Goal: Task Accomplishment & Management: Complete application form

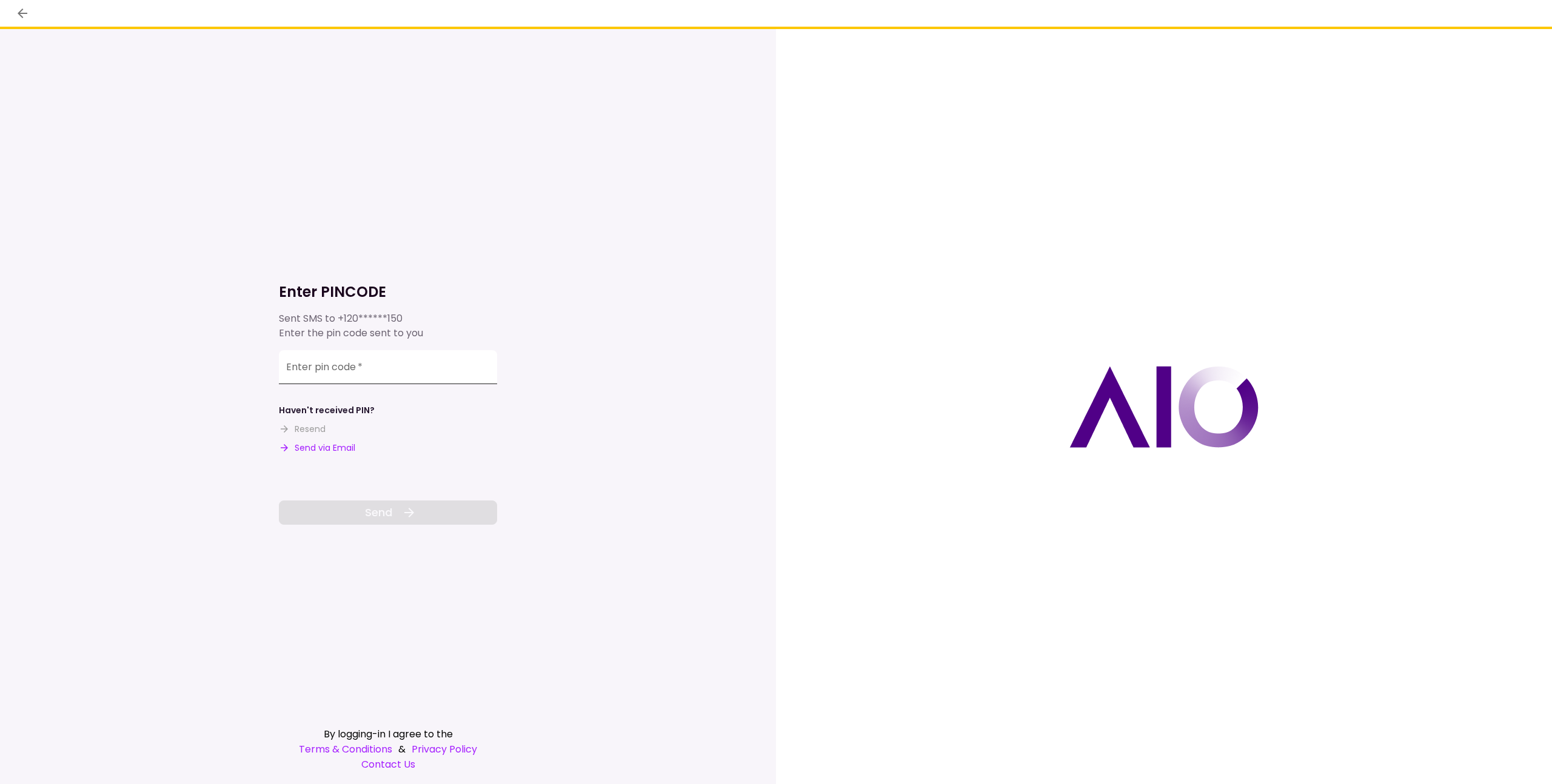
click at [429, 373] on input "Enter pin code   *" at bounding box center [388, 367] width 218 height 34
type input "******"
click at [411, 510] on icon at bounding box center [409, 513] width 10 height 10
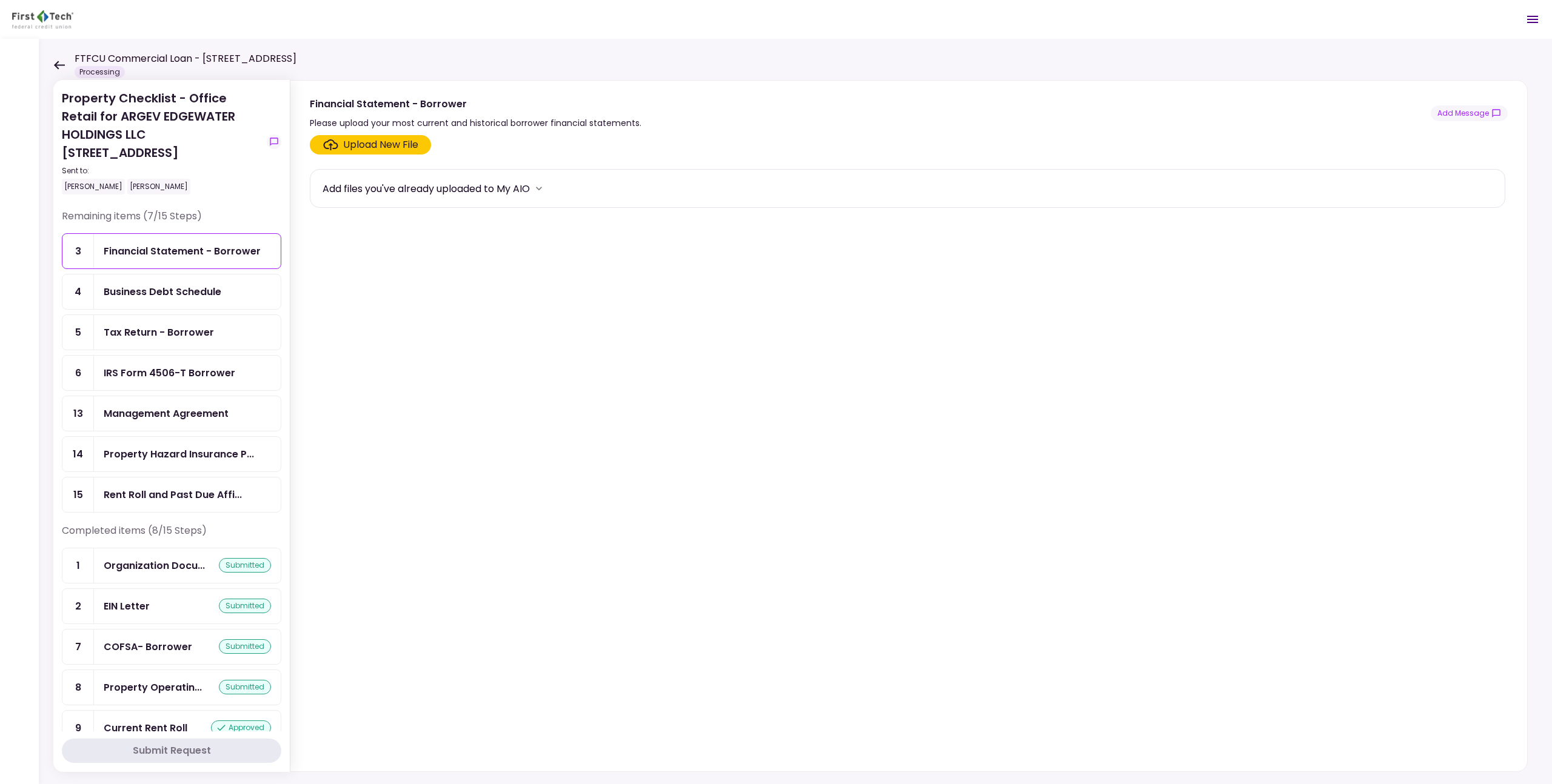
click at [372, 255] on section "Upload New File Add files you've already uploaded to My AIO" at bounding box center [909, 450] width 1198 height 632
click at [211, 503] on div "Rent Roll and Past Due Affi..." at bounding box center [187, 495] width 187 height 35
click at [187, 445] on div "Property Hazard Insurance P..." at bounding box center [187, 454] width 187 height 35
click at [178, 328] on div "Tax Return - Borrower" at bounding box center [158, 332] width 110 height 15
click at [177, 284] on div "Business Debt Schedule" at bounding box center [162, 291] width 118 height 15
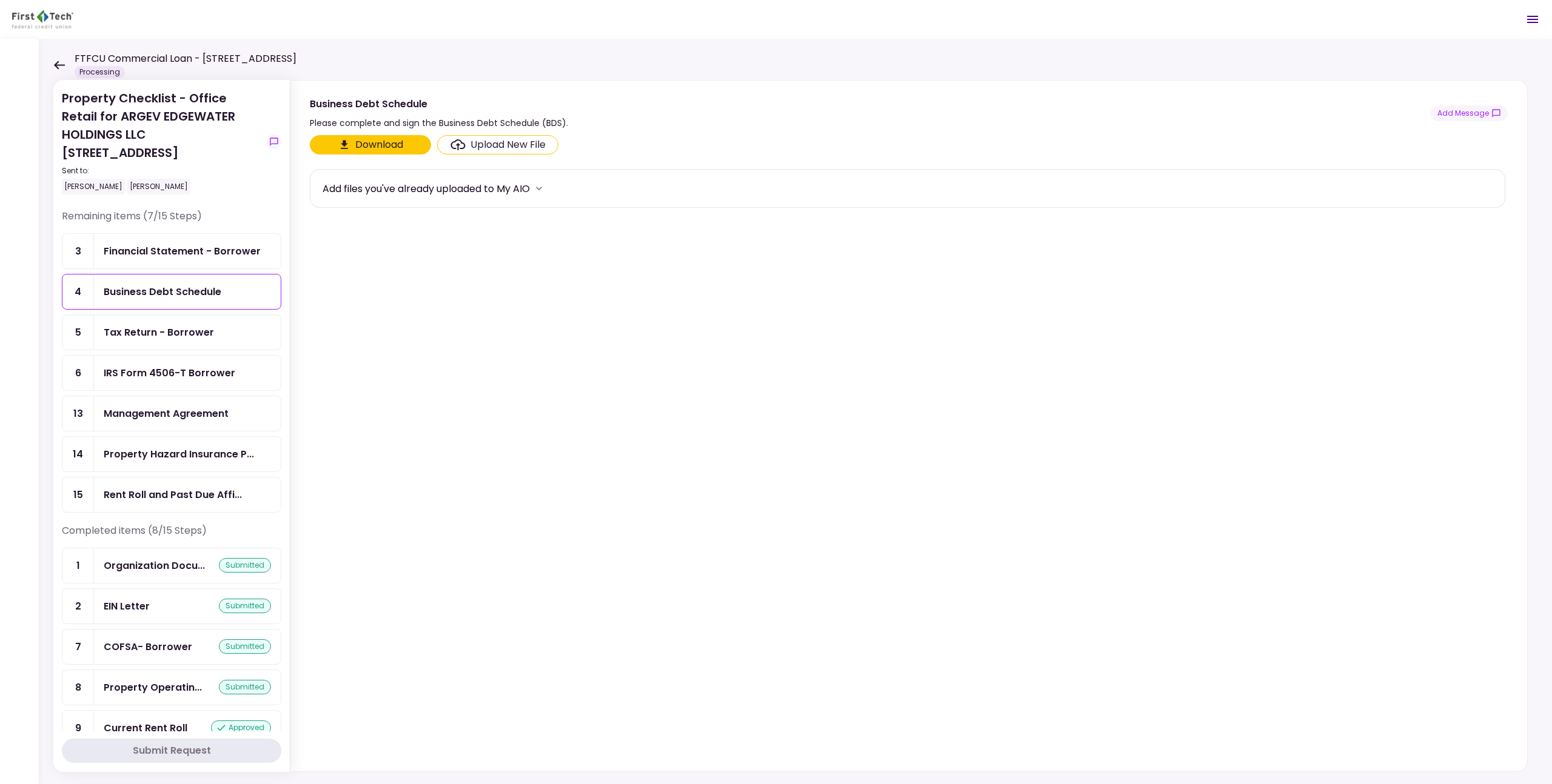
click at [179, 259] on div "Financial Statement - Borrower" at bounding box center [187, 251] width 187 height 35
click at [254, 201] on div "Property Checklist - Office Retail for ARGEV EDGEWATER HOLDINGS LLC [STREET_ADD…" at bounding box center [171, 149] width 219 height 120
